Goal: Task Accomplishment & Management: Manage account settings

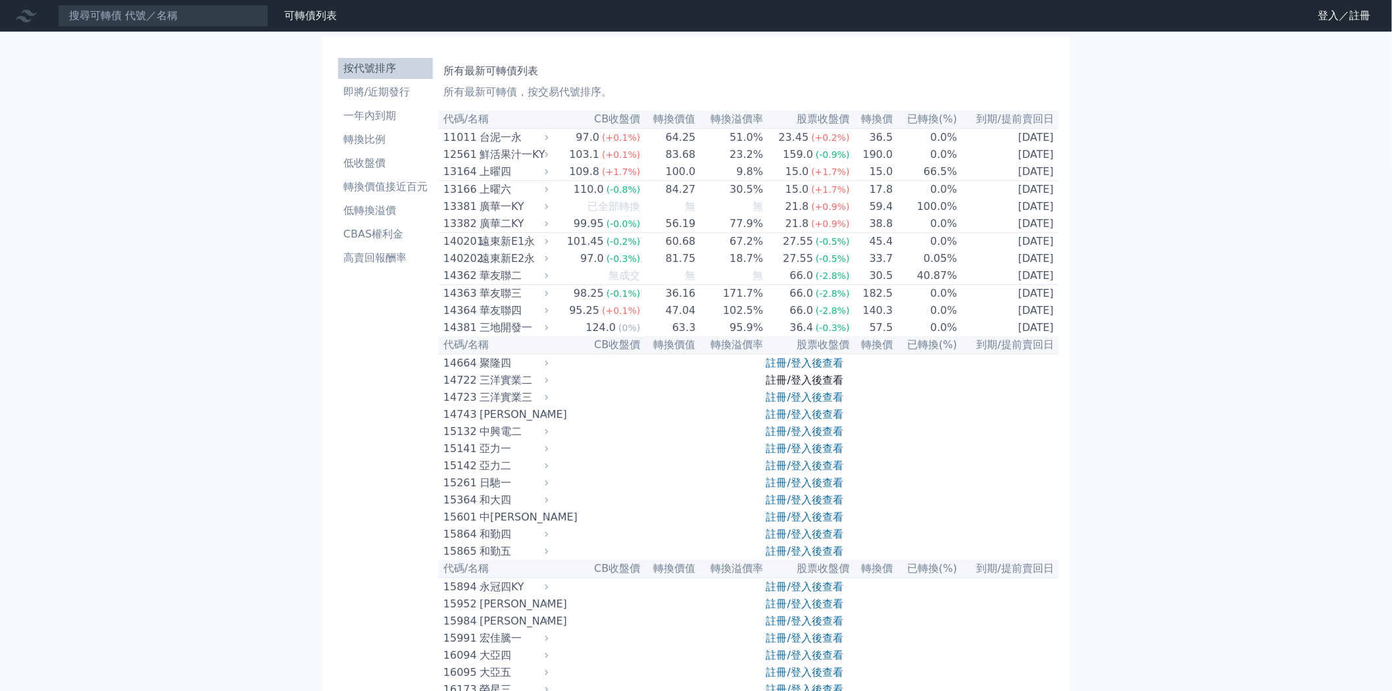
click at [785, 386] on link "註冊/登入後查看" at bounding box center [805, 380] width 77 height 13
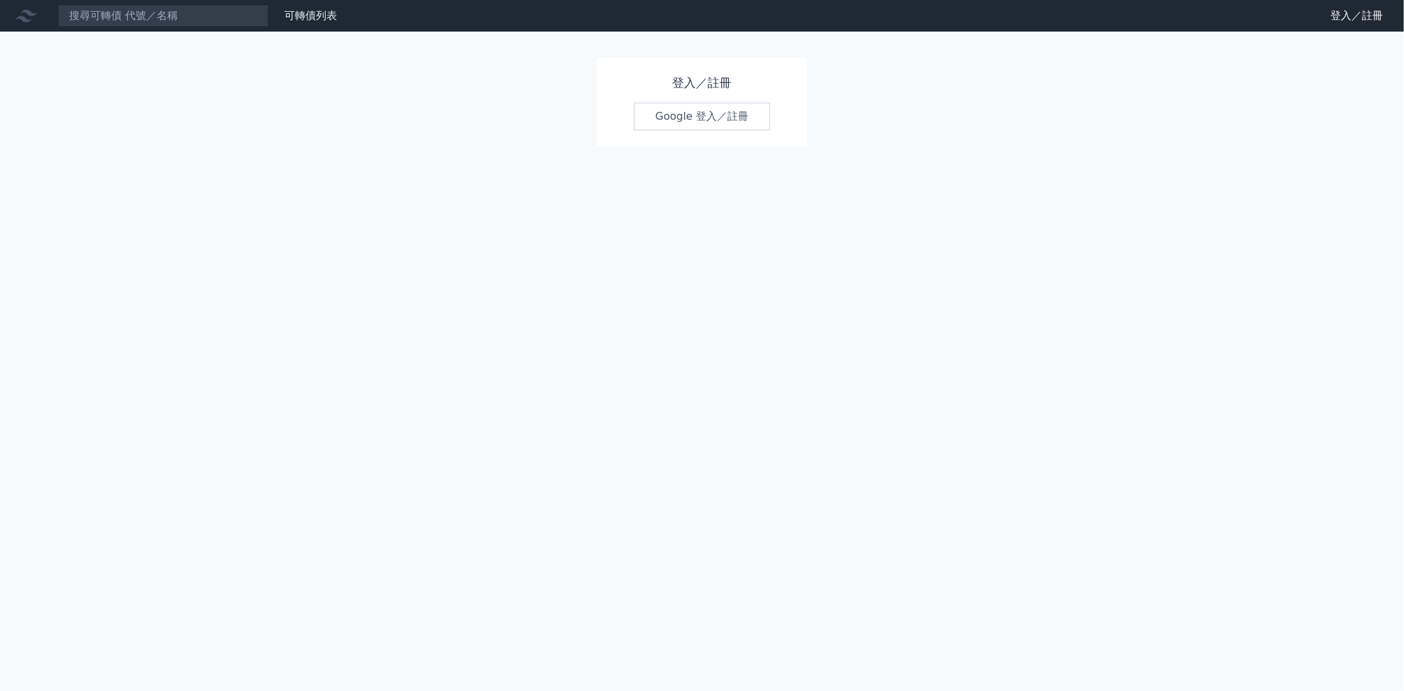
click at [719, 118] on link "Google 登入／註冊" at bounding box center [702, 117] width 137 height 28
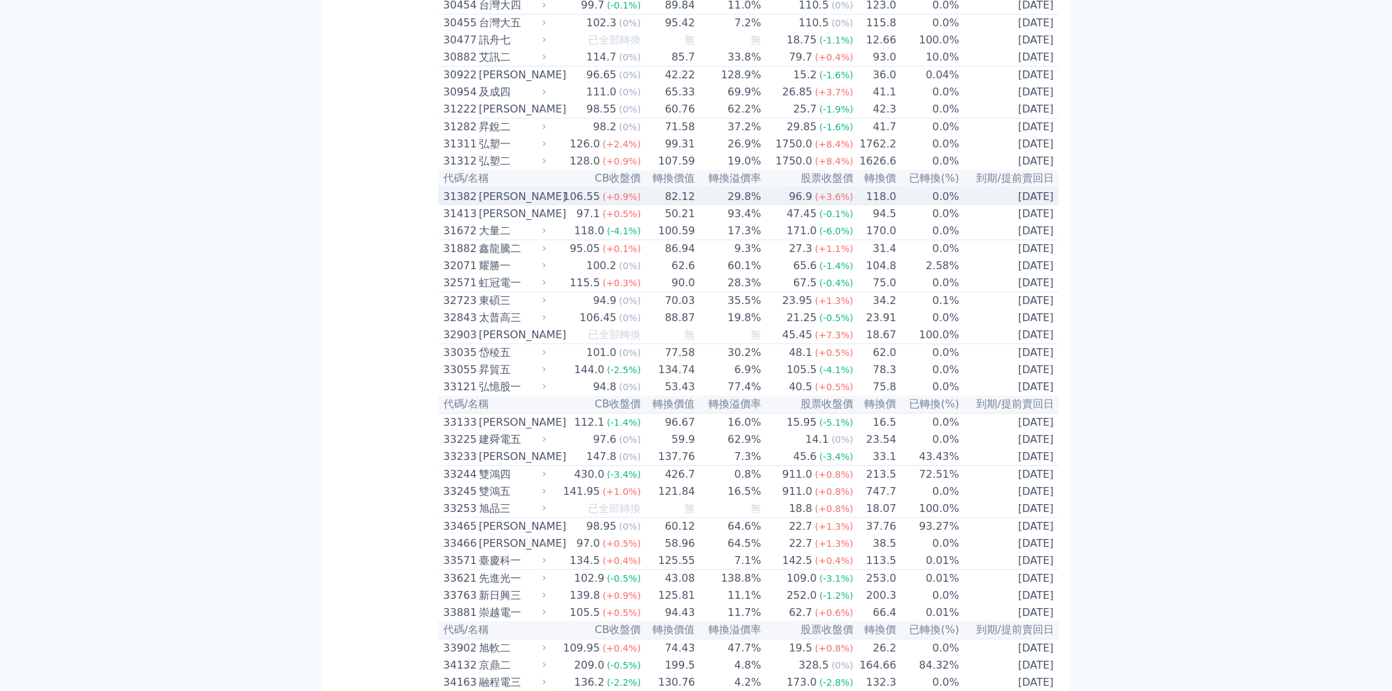
scroll to position [1827, 0]
